Goal: Information Seeking & Learning: Learn about a topic

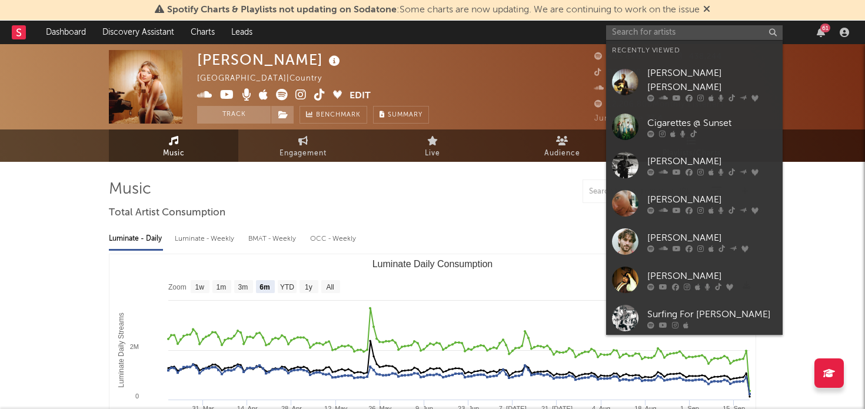
select select "6m"
click at [675, 31] on input "text" at bounding box center [694, 32] width 176 height 15
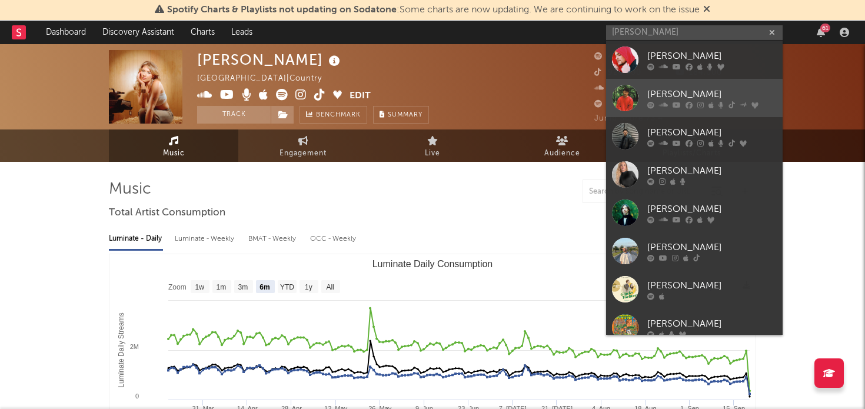
type input "[PERSON_NAME]"
click at [676, 91] on div "[PERSON_NAME]" at bounding box center [711, 94] width 129 height 14
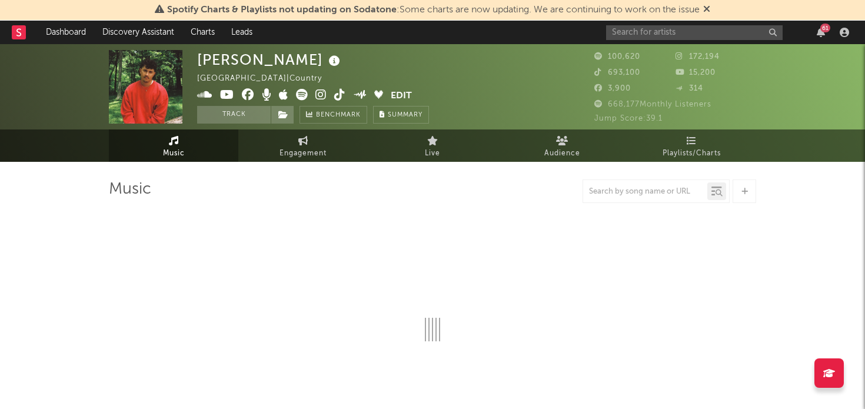
select select "6m"
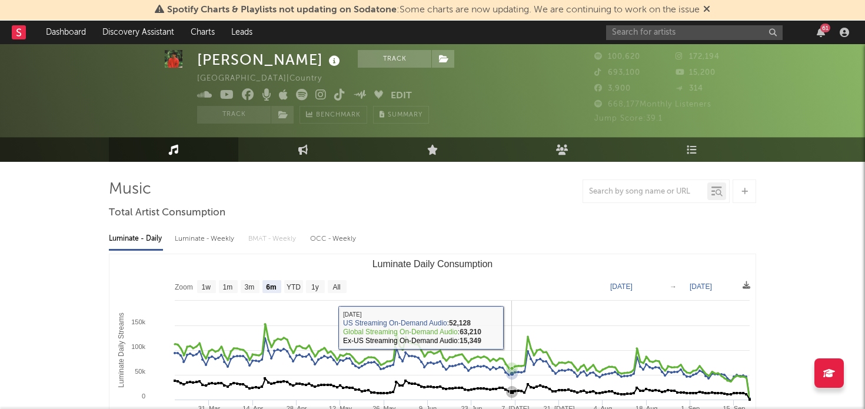
scroll to position [19, 0]
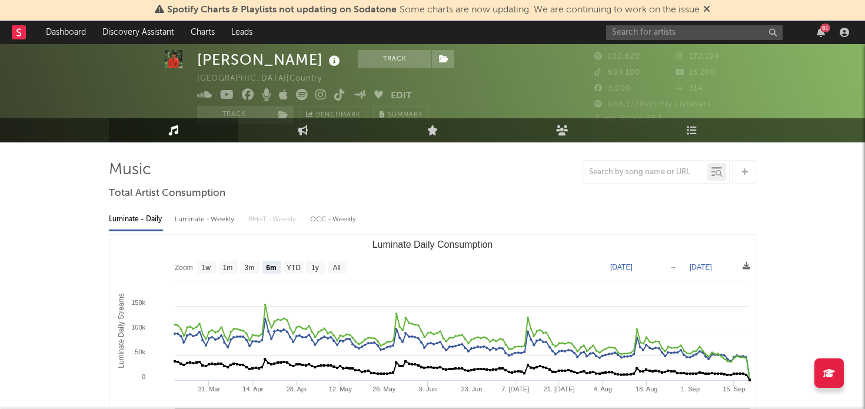
click at [220, 213] on div "Luminate - Weekly" at bounding box center [206, 219] width 62 height 20
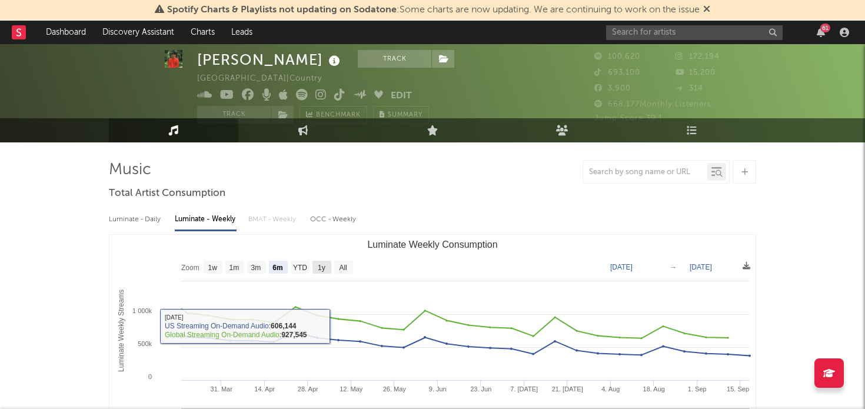
click at [326, 267] on rect "Luminate Weekly Consumption" at bounding box center [321, 267] width 19 height 13
select select "1y"
type input "[DATE]"
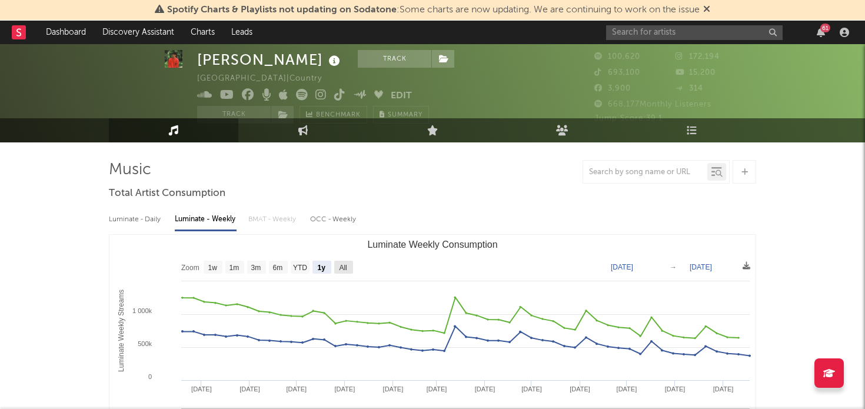
click at [346, 271] on rect "Luminate Weekly Consumption" at bounding box center [343, 267] width 19 height 13
select select "All"
type input "[DATE]"
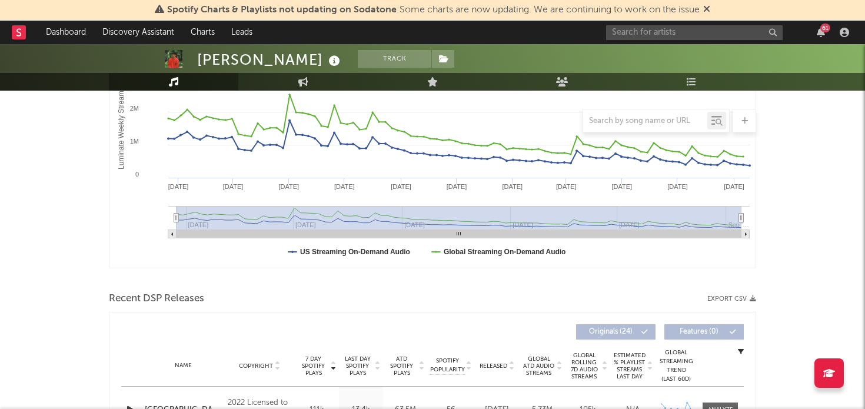
scroll to position [0, 0]
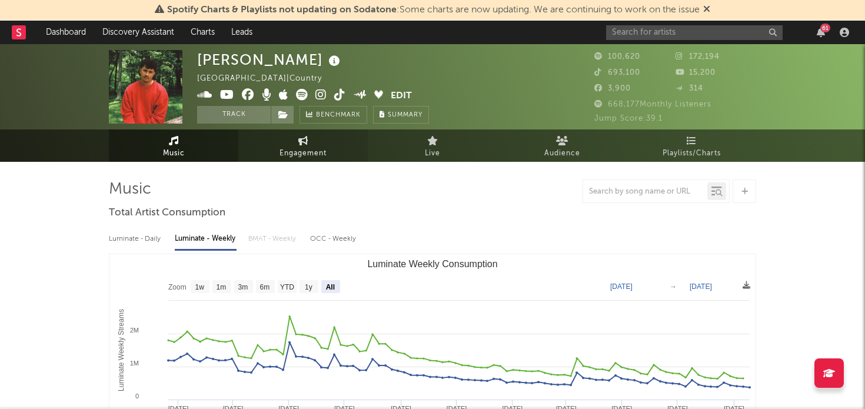
click at [326, 132] on link "Engagement" at bounding box center [302, 145] width 129 height 32
select select "1w"
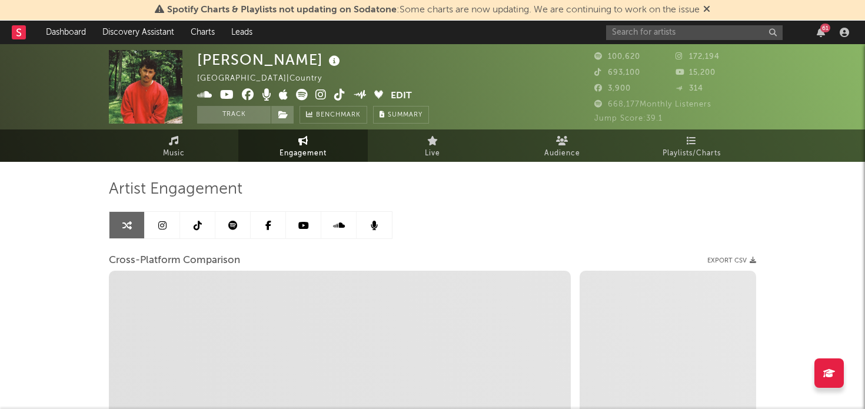
click at [161, 227] on icon at bounding box center [162, 225] width 8 height 9
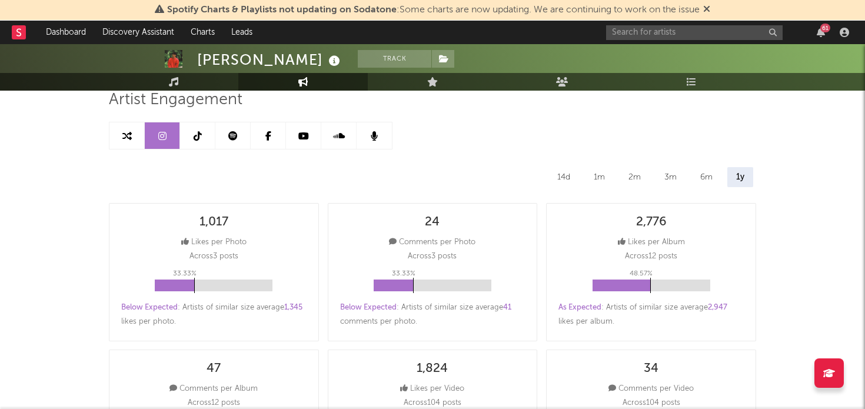
select select "6m"
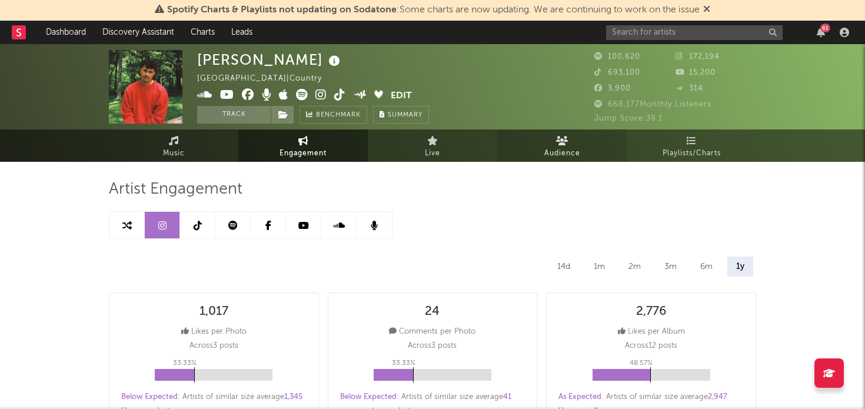
click at [569, 151] on span "Audience" at bounding box center [562, 153] width 36 height 14
